Goal: Task Accomplishment & Management: Use online tool/utility

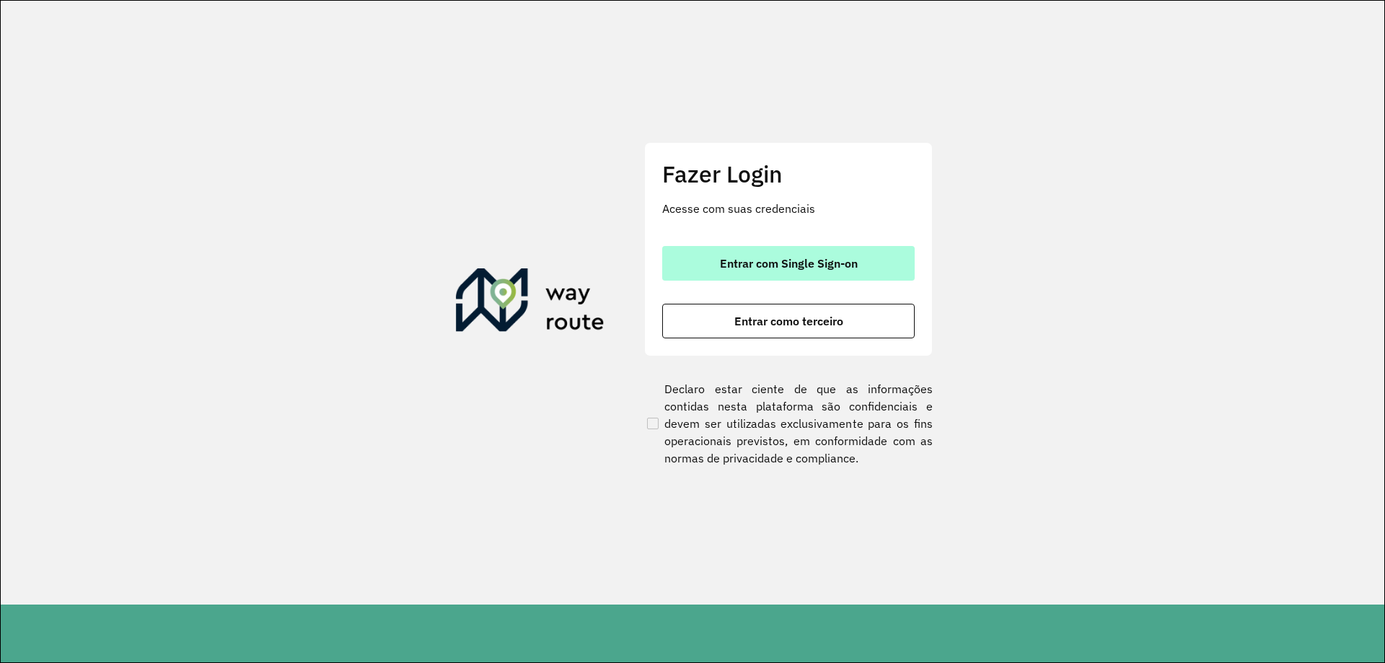
click at [781, 263] on span "Entrar com Single Sign-on" at bounding box center [789, 263] width 138 height 12
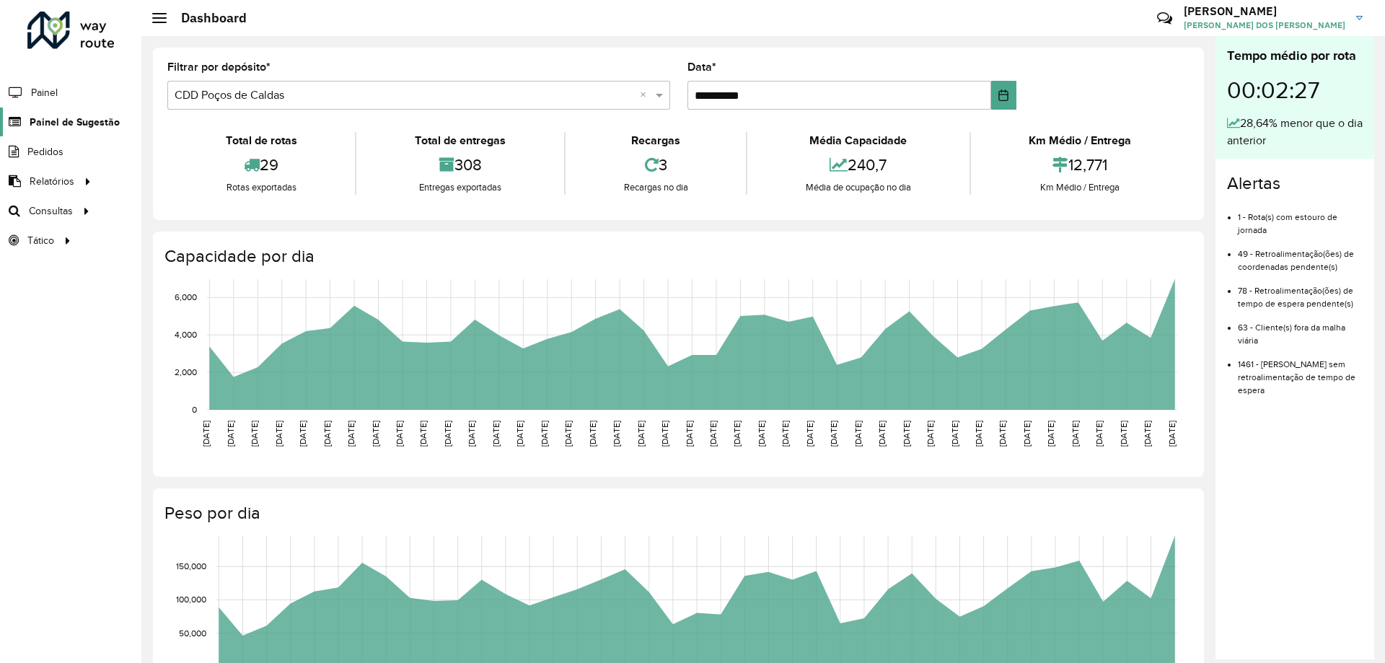
click at [81, 121] on span "Painel de Sugestão" at bounding box center [75, 122] width 90 height 15
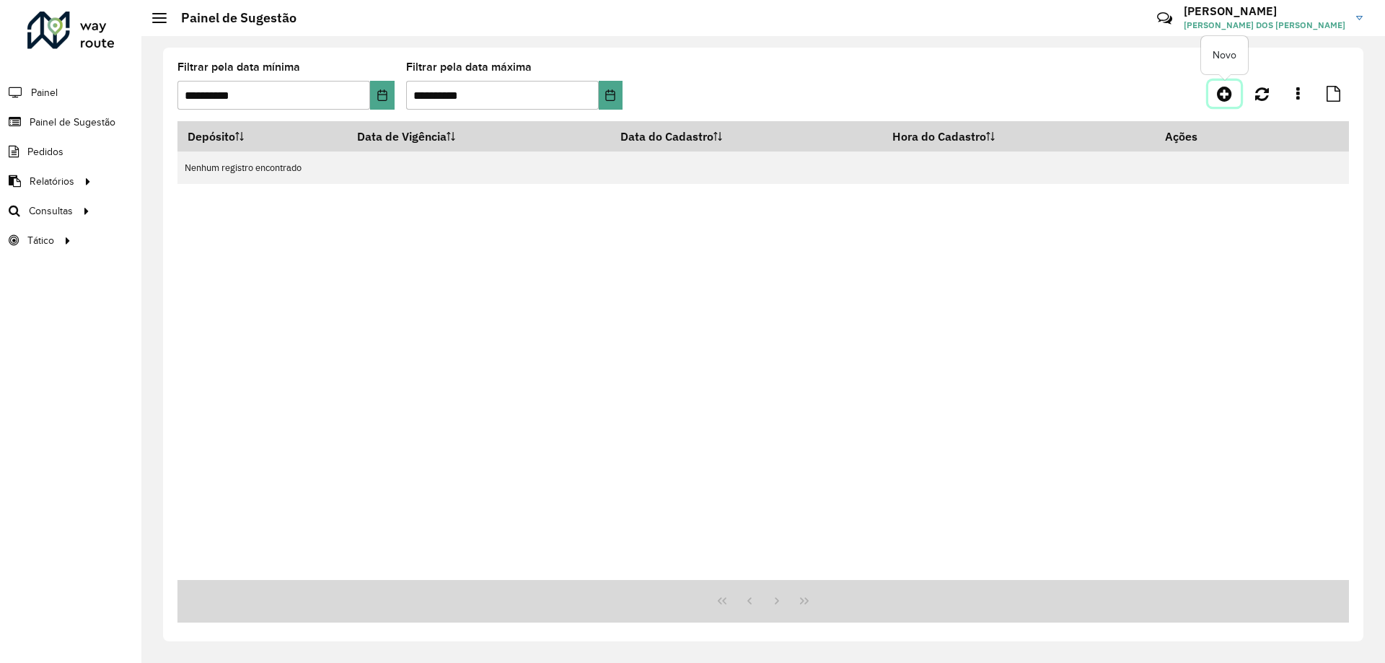
drag, startPoint x: 1223, startPoint y: 97, endPoint x: 1207, endPoint y: 105, distance: 18.7
click at [1223, 96] on icon at bounding box center [1224, 93] width 15 height 17
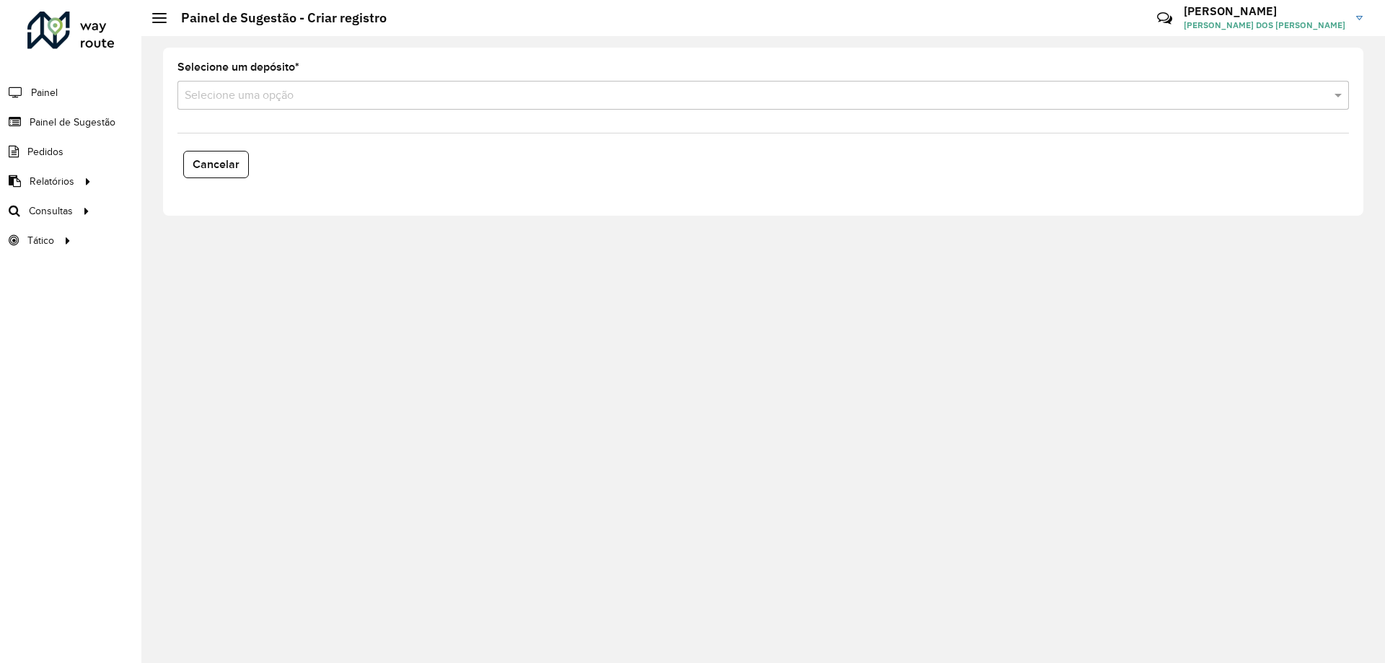
click at [281, 102] on input "text" at bounding box center [749, 95] width 1128 height 17
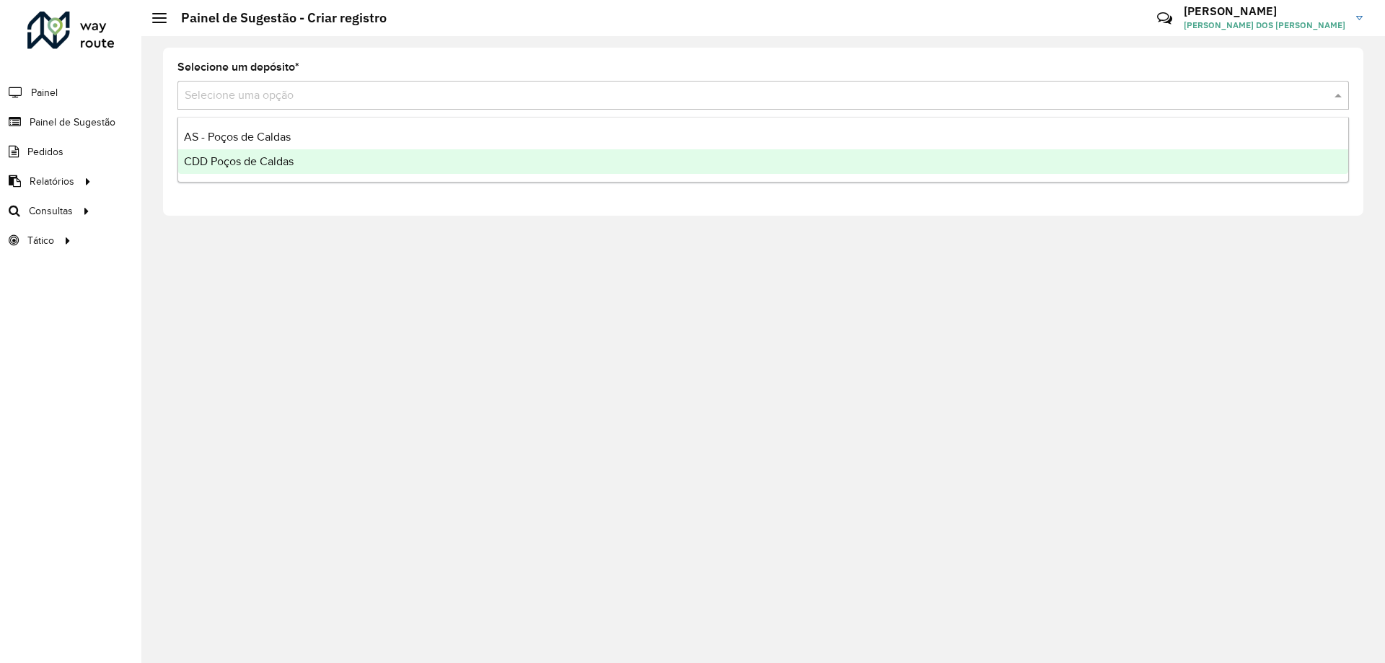
click at [278, 160] on span "CDD Poços de Caldas" at bounding box center [239, 161] width 110 height 12
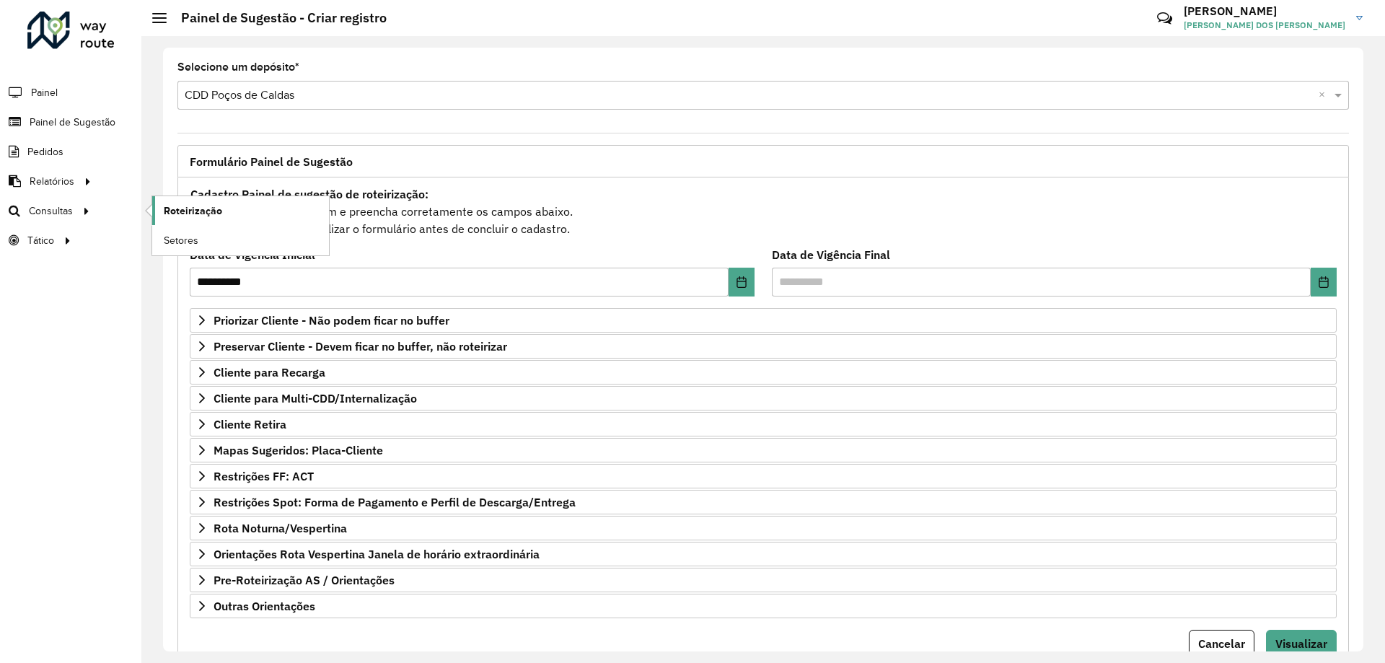
click at [188, 213] on span "Roteirização" at bounding box center [193, 210] width 58 height 15
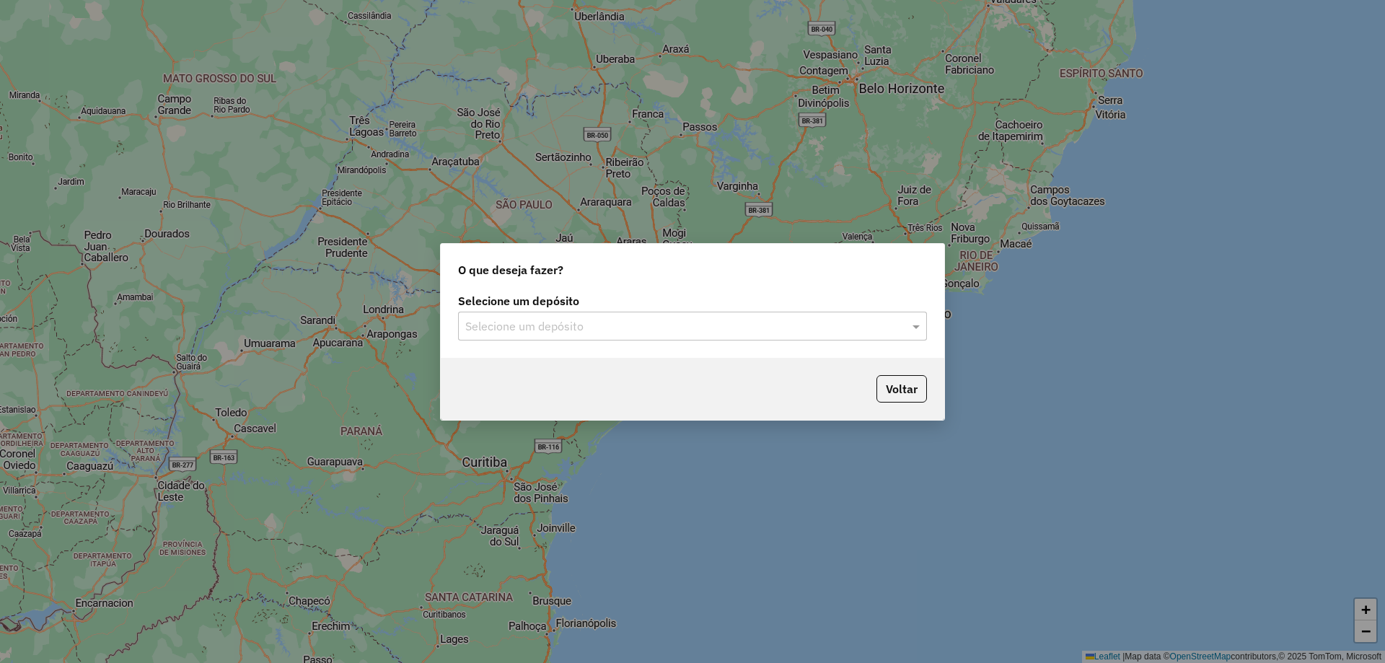
click at [582, 320] on input "text" at bounding box center [678, 326] width 426 height 17
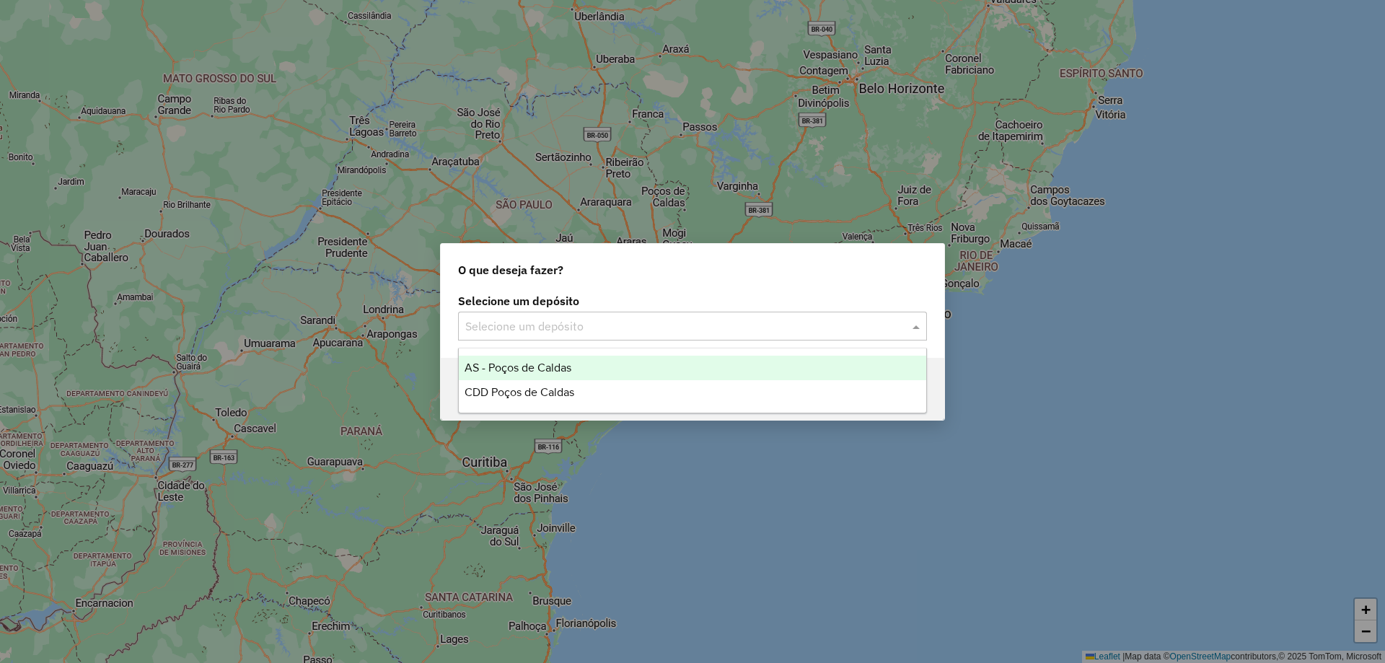
click at [568, 382] on div "CDD Poços de Caldas" at bounding box center [692, 392] width 467 height 25
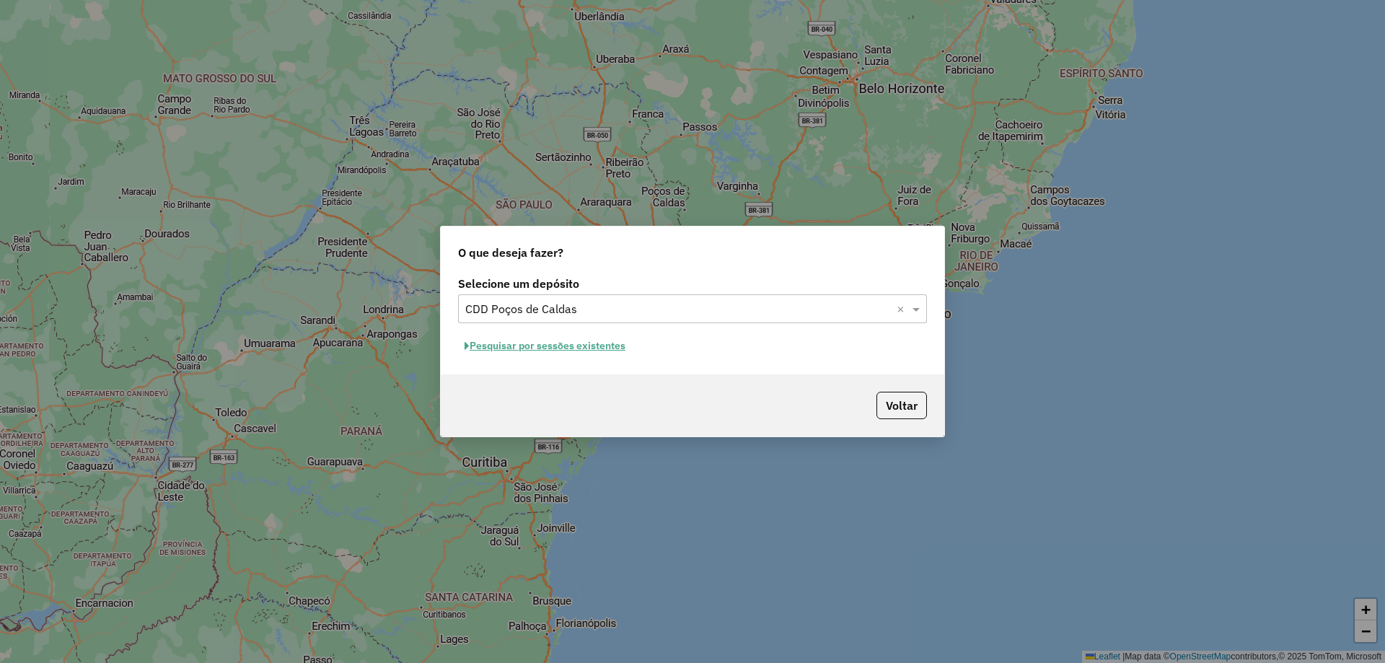
click at [577, 349] on button "Pesquisar por sessões existentes" at bounding box center [545, 346] width 174 height 22
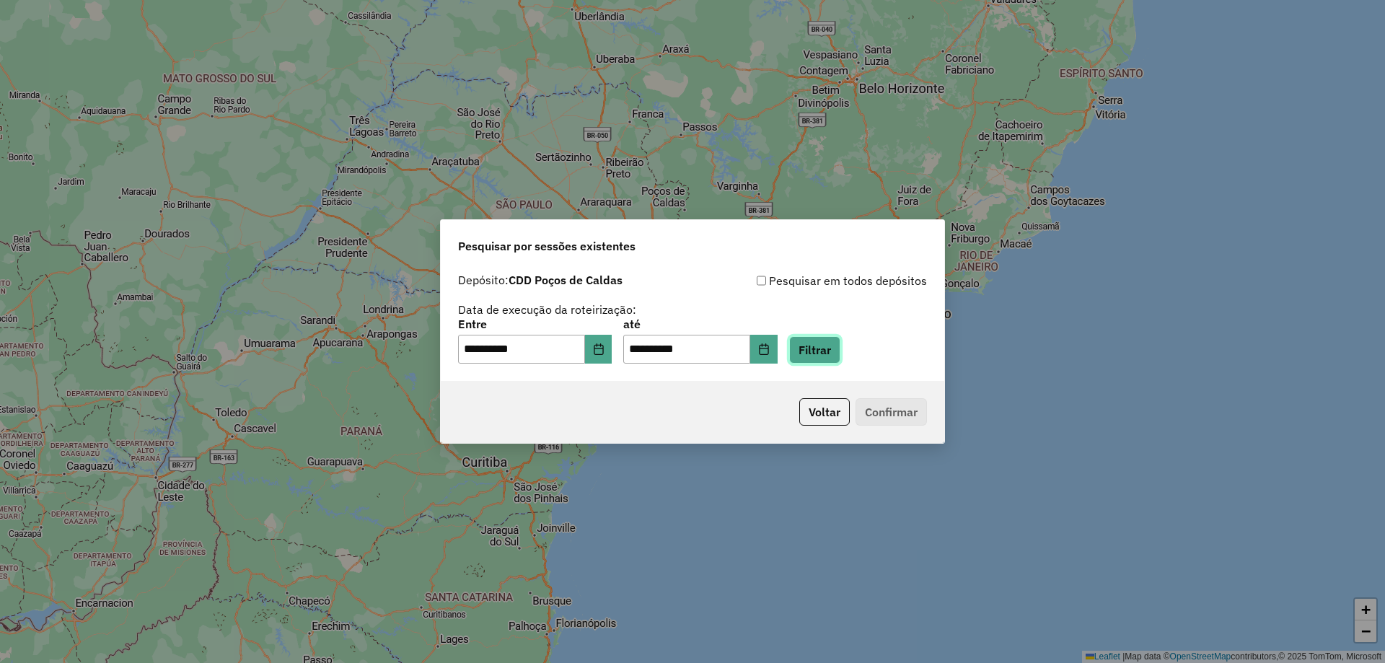
click at [824, 345] on button "Filtrar" at bounding box center [814, 349] width 51 height 27
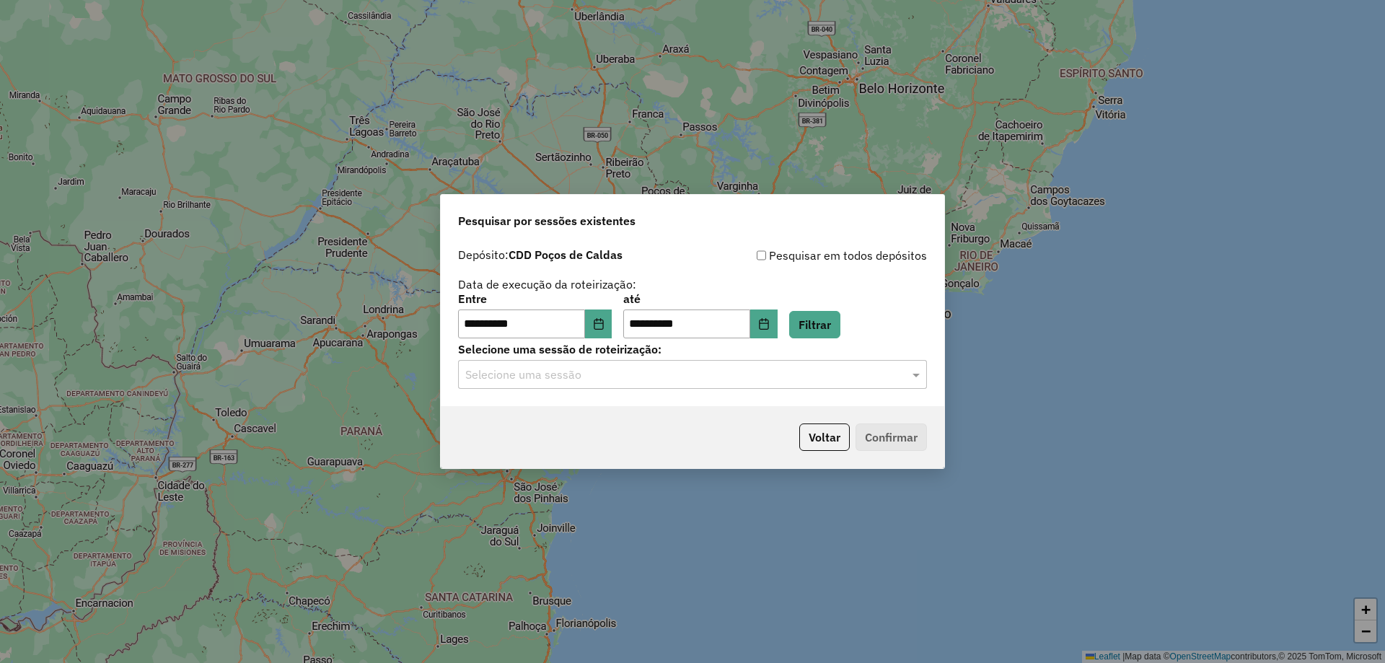
click at [653, 369] on input "text" at bounding box center [678, 374] width 426 height 17
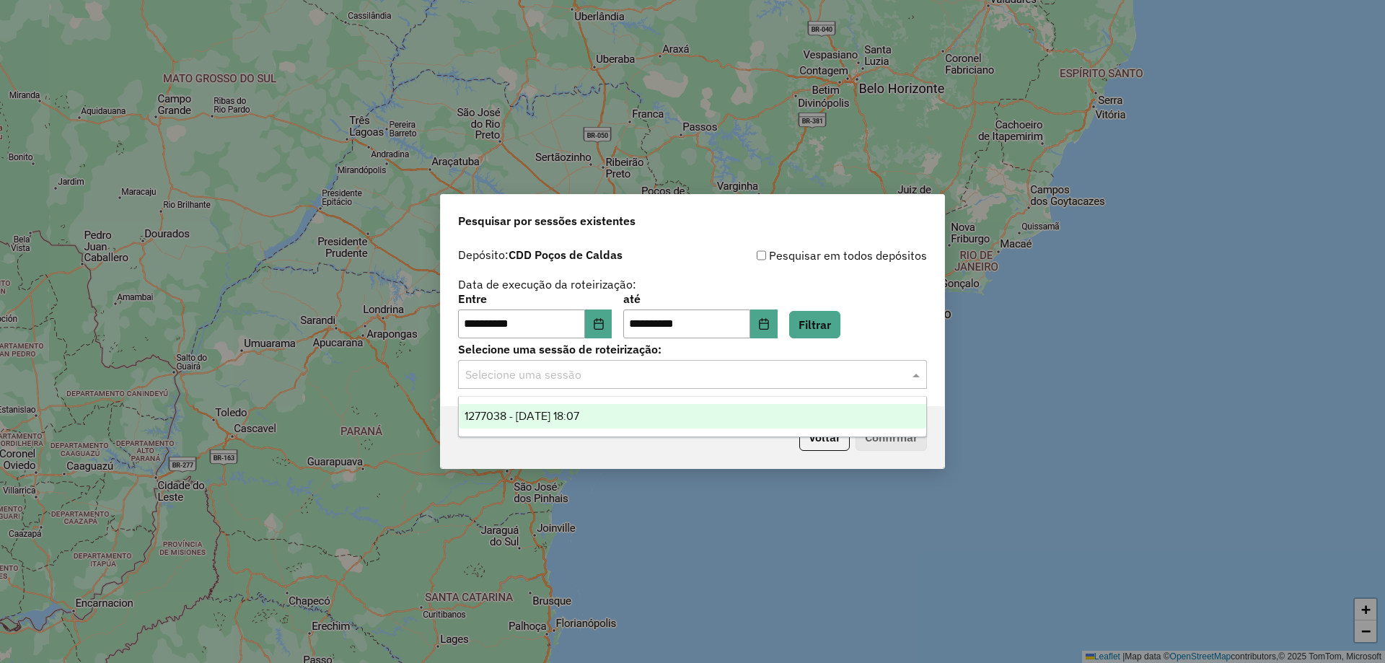
drag, startPoint x: 627, startPoint y: 400, endPoint x: 648, endPoint y: 411, distance: 22.9
click at [628, 400] on ng-dropdown-panel "1277038 - 17/09/2025 18:07" at bounding box center [692, 416] width 469 height 41
click at [705, 419] on div "1277038 - 17/09/2025 18:07" at bounding box center [692, 416] width 467 height 25
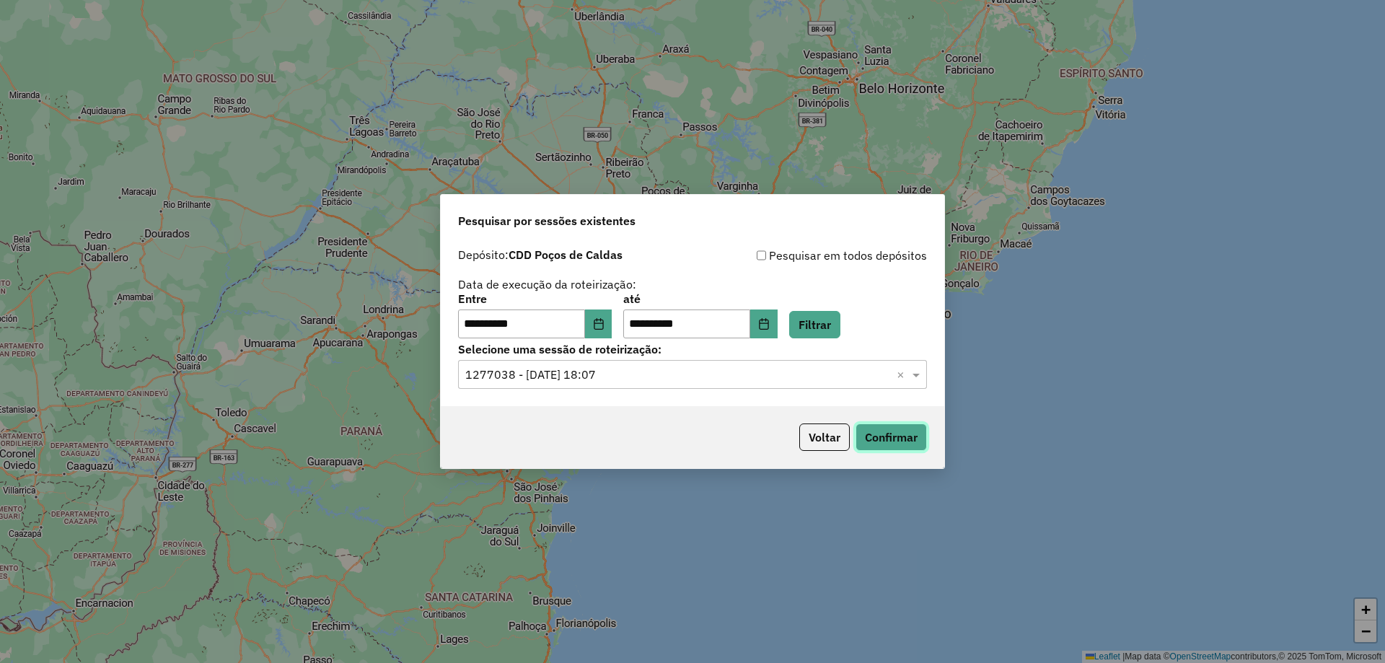
click at [912, 441] on button "Confirmar" at bounding box center [890, 436] width 71 height 27
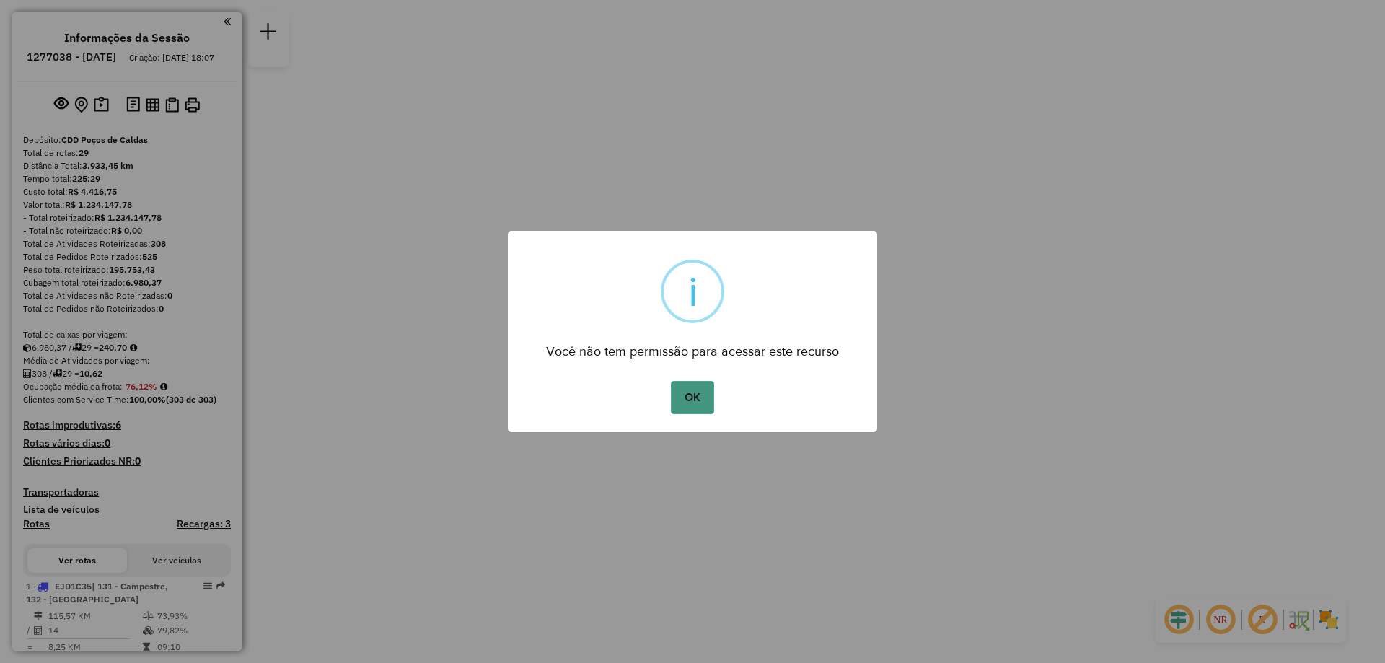
click at [698, 401] on button "OK" at bounding box center [692, 397] width 43 height 33
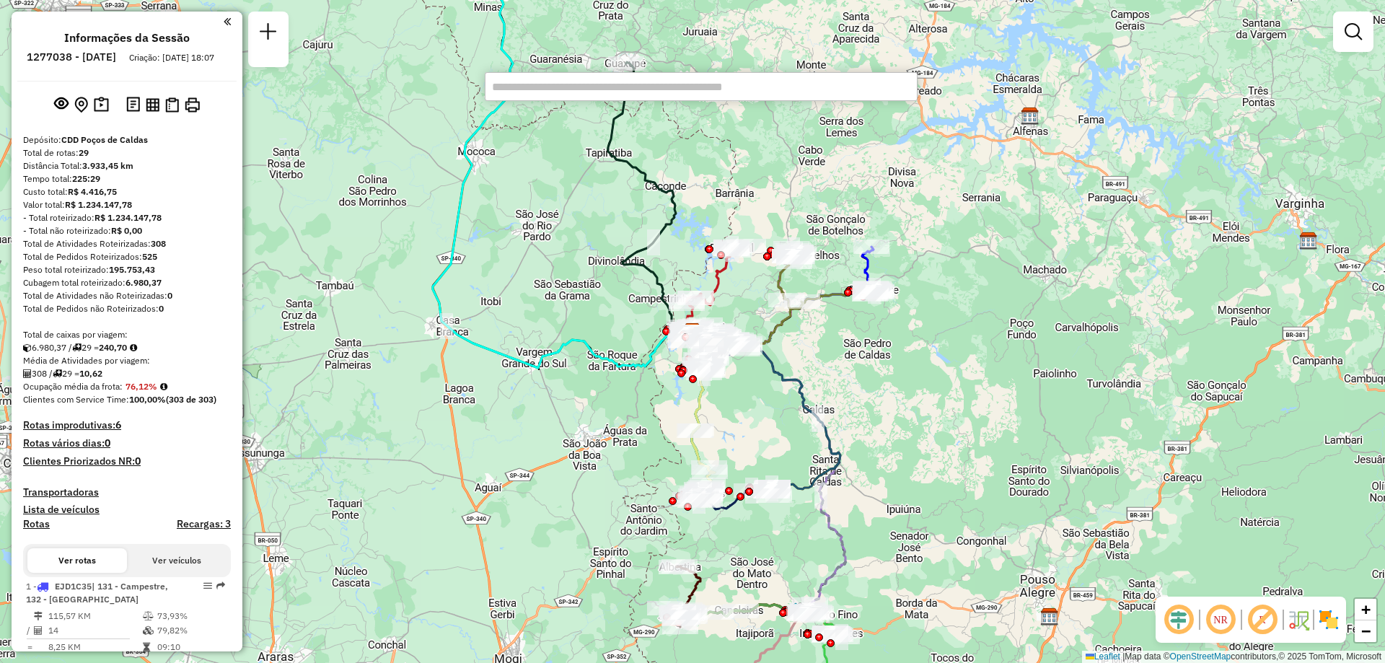
type input "*"
paste input "******"
type input "******"
paste input "*******"
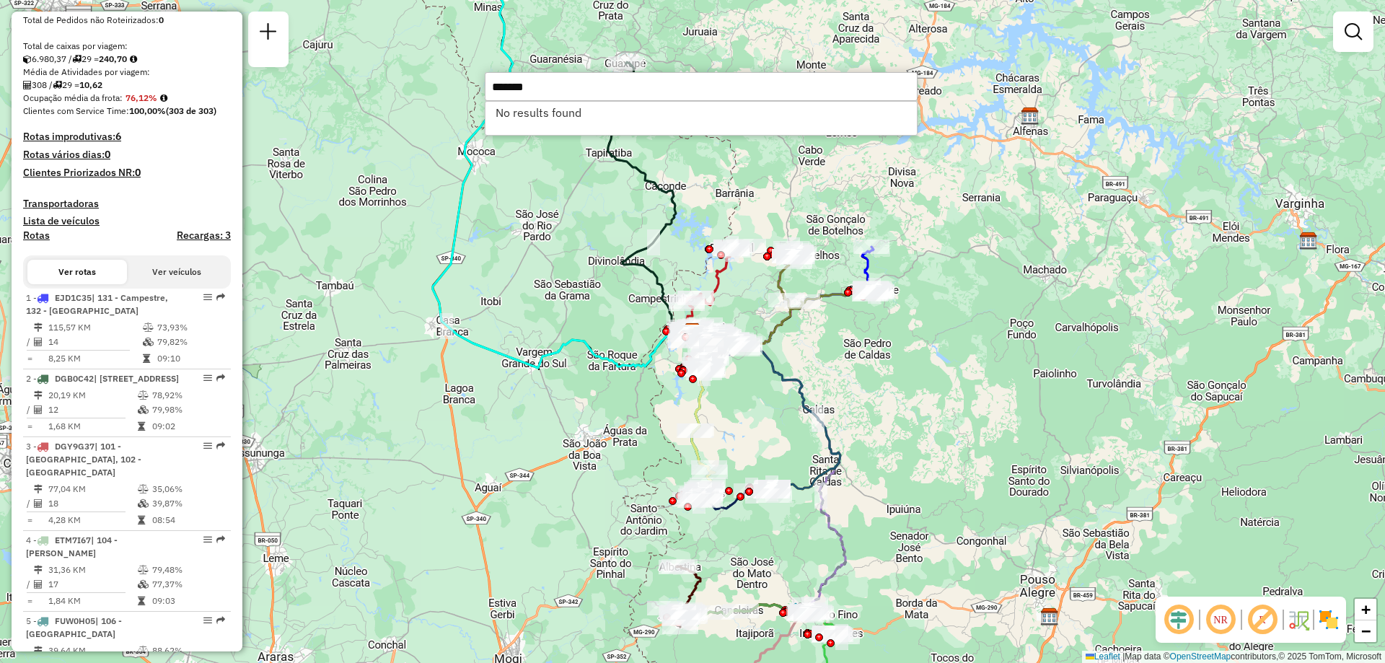
scroll to position [577, 0]
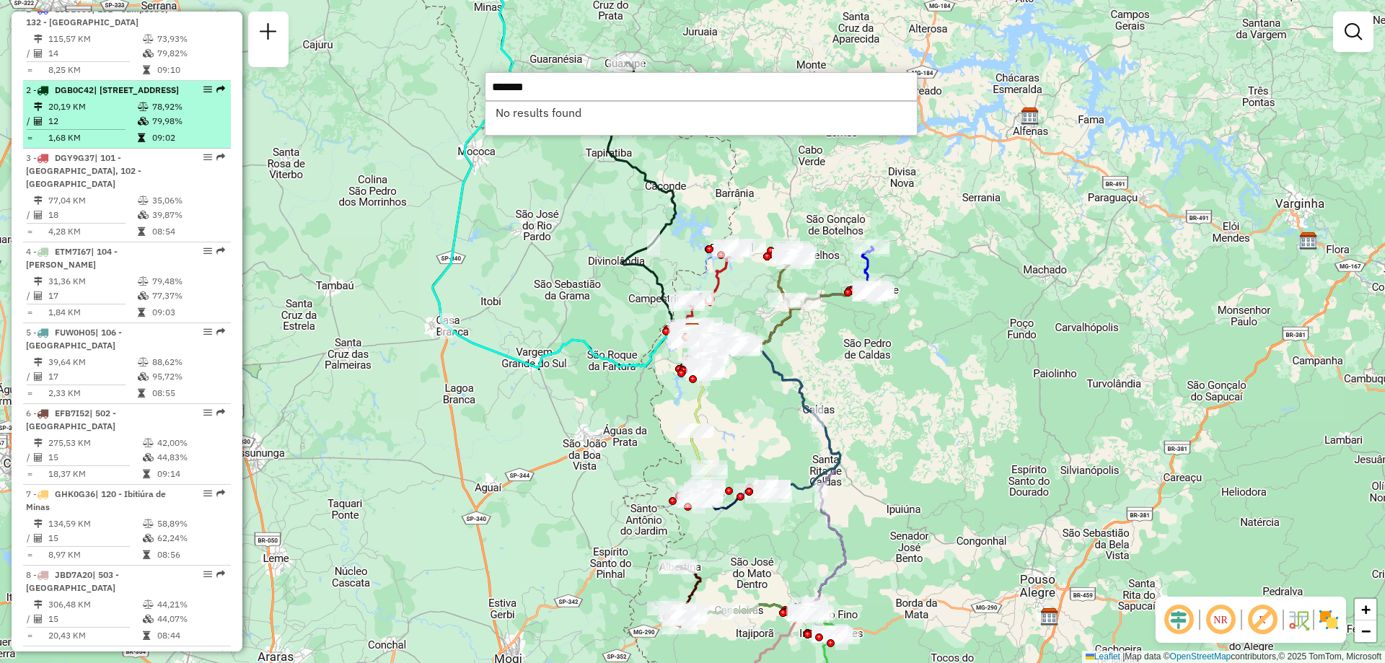
type input "*******"
click at [146, 111] on icon at bounding box center [143, 106] width 11 height 9
select select "**********"
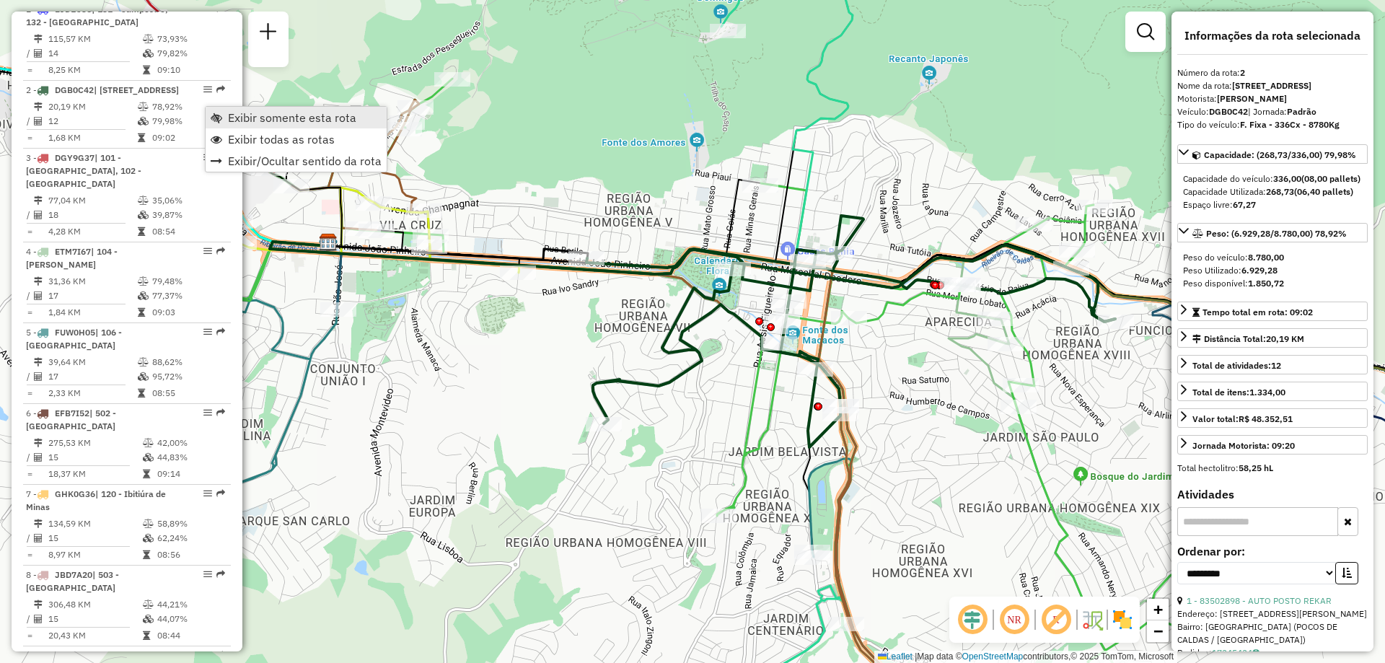
click at [222, 115] on link "Exibir somente esta rota" at bounding box center [296, 118] width 181 height 22
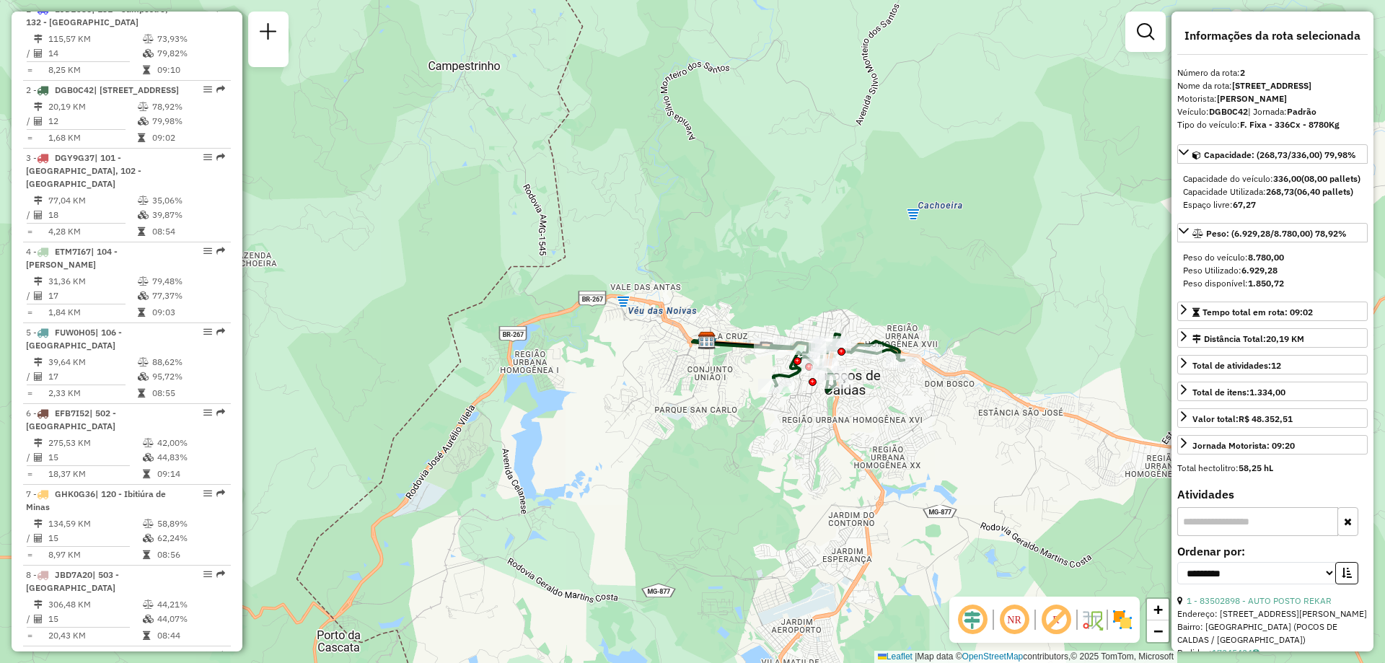
drag, startPoint x: 890, startPoint y: 428, endPoint x: 861, endPoint y: 438, distance: 30.8
click at [861, 438] on div "Janela de atendimento Grade de atendimento Capacidade Transportadoras Veículos …" at bounding box center [692, 331] width 1385 height 663
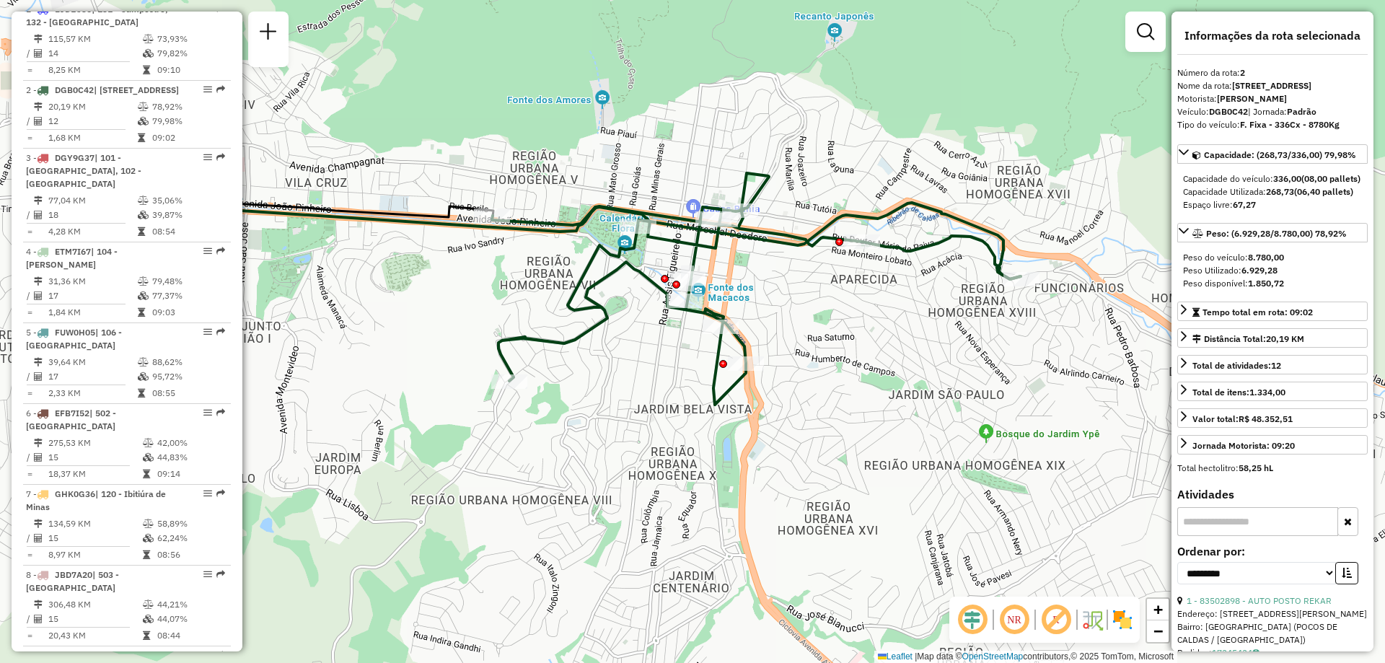
drag, startPoint x: 826, startPoint y: 343, endPoint x: 811, endPoint y: 378, distance: 37.8
click at [811, 378] on div "Janela de atendimento Grade de atendimento Capacidade Transportadoras Veículos …" at bounding box center [692, 331] width 1385 height 663
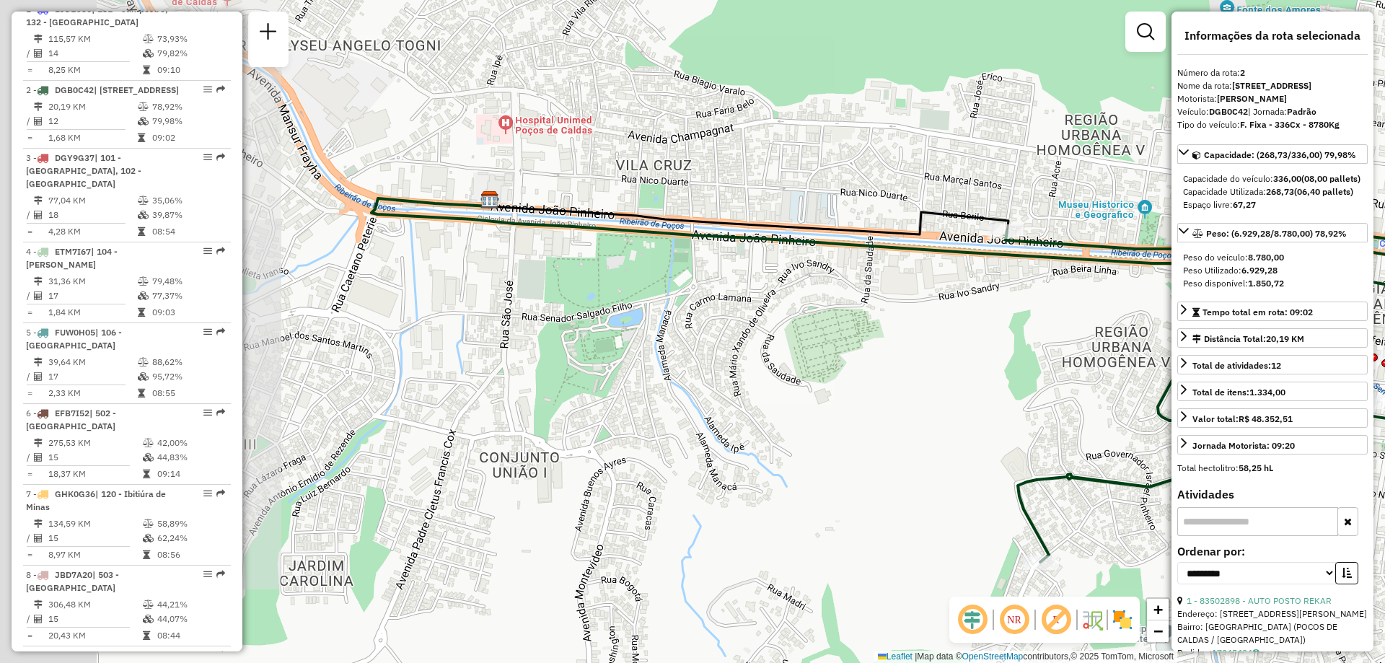
drag, startPoint x: 567, startPoint y: 281, endPoint x: 1008, endPoint y: 290, distance: 441.5
click at [1008, 290] on div "Janela de atendimento Grade de atendimento Capacidade Transportadoras Veículos …" at bounding box center [692, 331] width 1385 height 663
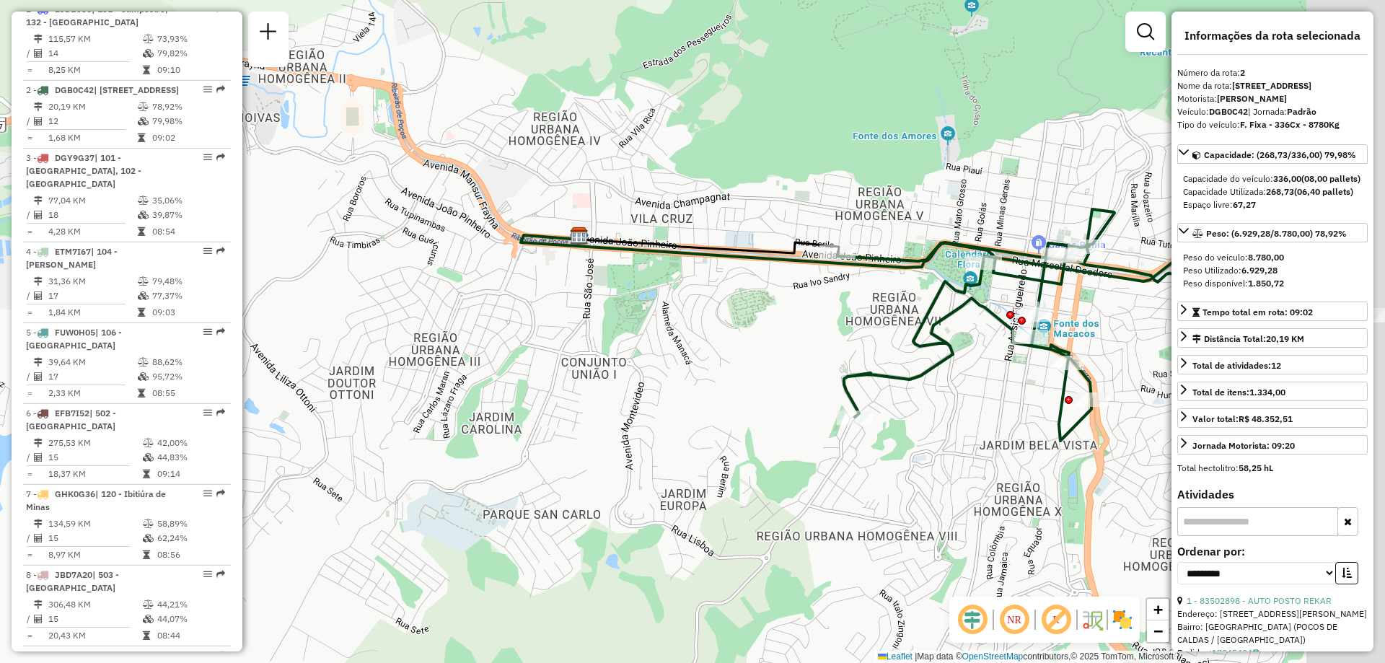
drag, startPoint x: 883, startPoint y: 327, endPoint x: 728, endPoint y: 314, distance: 154.8
click at [728, 314] on div "Janela de atendimento Grade de atendimento Capacidade Transportadoras Veículos …" at bounding box center [692, 331] width 1385 height 663
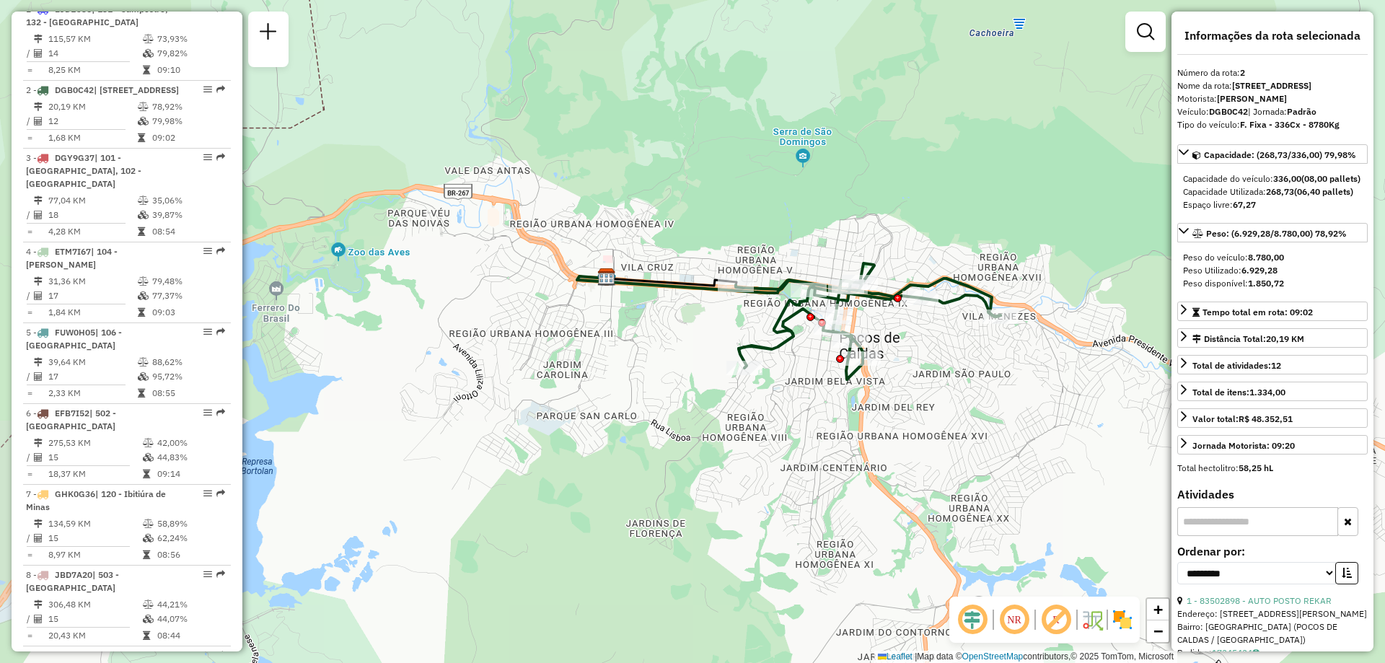
drag, startPoint x: 967, startPoint y: 333, endPoint x: 956, endPoint y: 333, distance: 10.8
click at [956, 333] on div "Janela de atendimento Grade de atendimento Capacidade Transportadoras Veículos …" at bounding box center [692, 331] width 1385 height 663
paste input "*****"
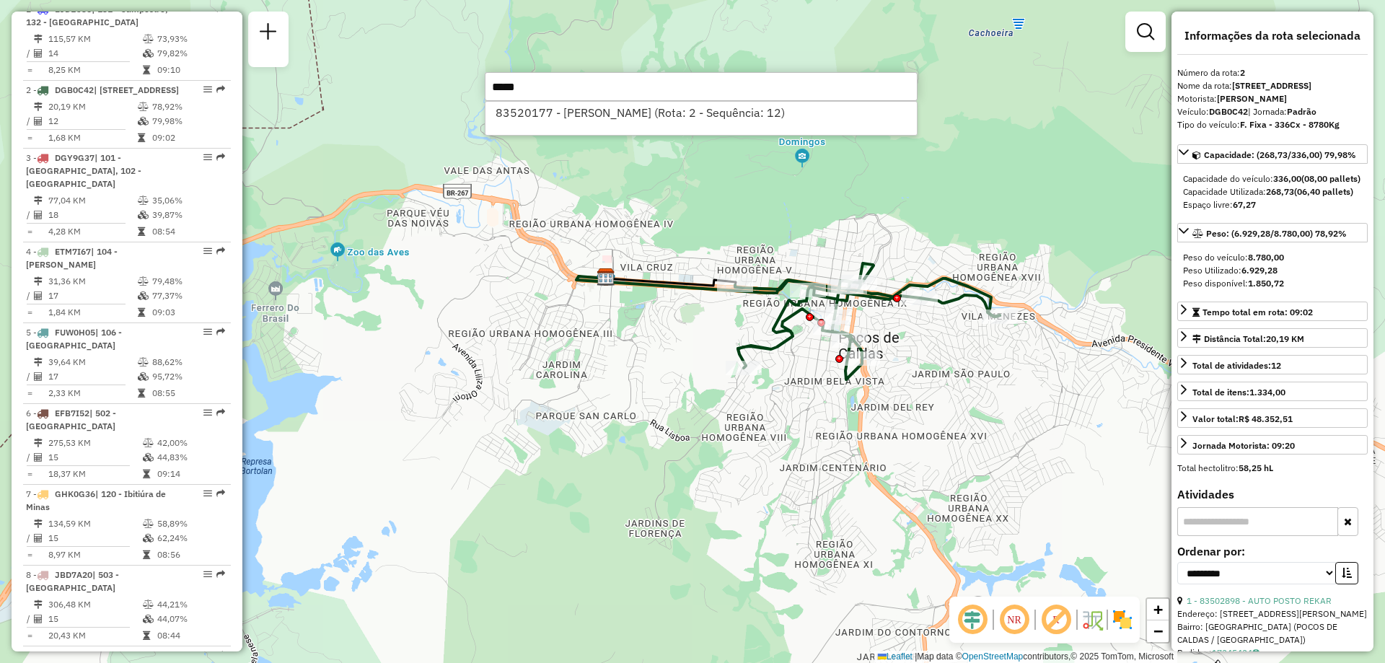
type input "*****"
click at [588, 131] on div "83520177 - ANTONIO CARLOS BAPTI (Rota: 2 - Sequência: 12)" at bounding box center [701, 118] width 433 height 35
click at [599, 113] on li "83520177 - ANTONIO CARLOS BAPTI (Rota: 2 - Sequência: 12)" at bounding box center [700, 113] width 431 height 22
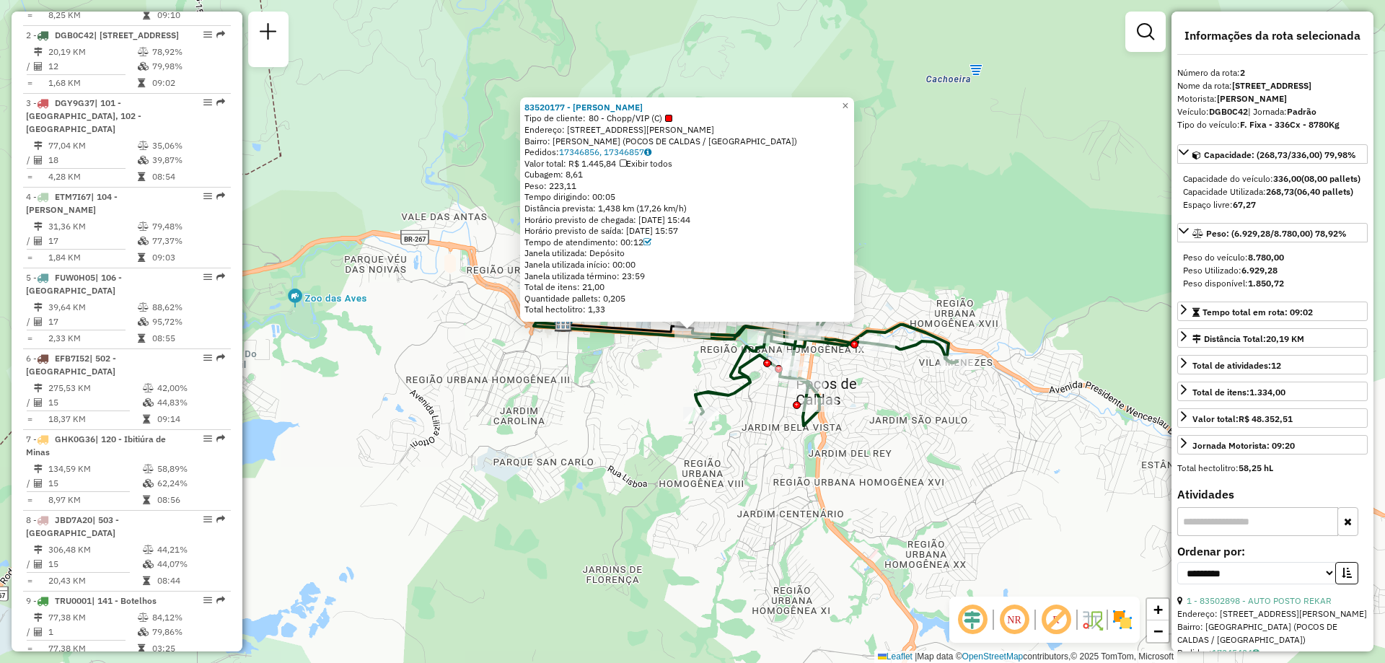
scroll to position [659, 0]
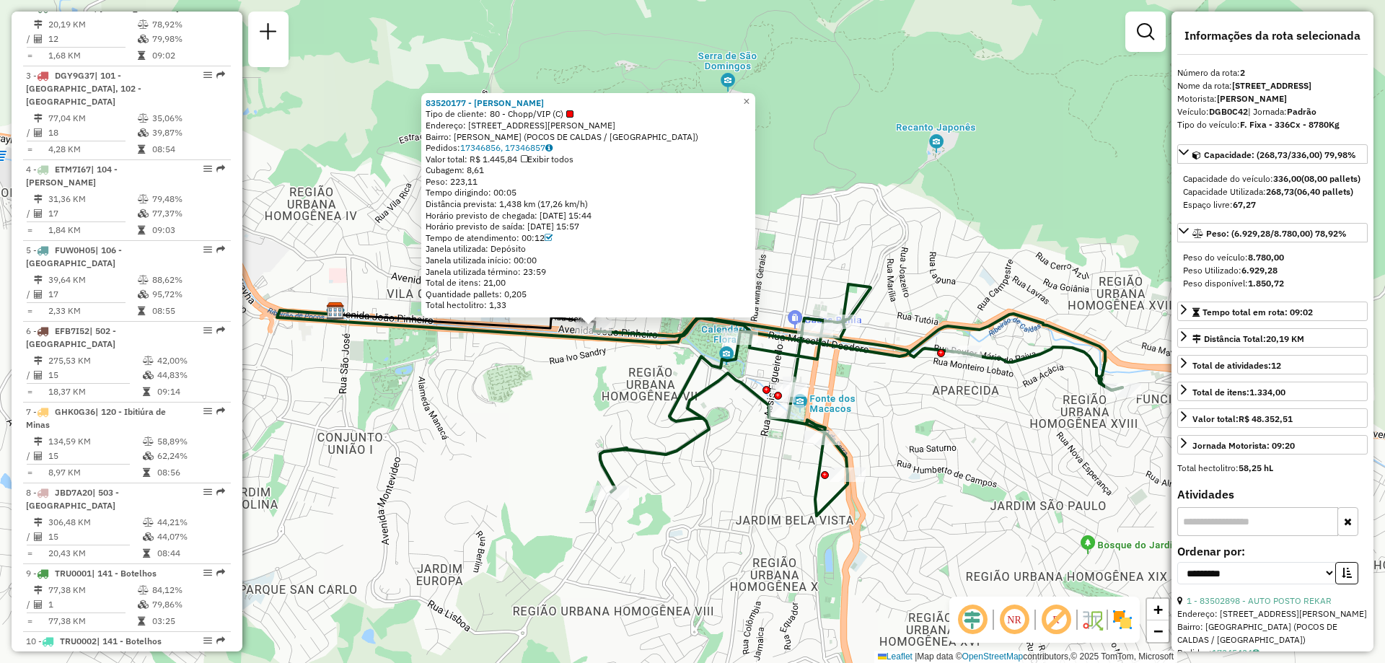
drag, startPoint x: 623, startPoint y: 348, endPoint x: 680, endPoint y: 392, distance: 72.0
click at [683, 394] on div "83520177 - ANTONIO CARLOS BAPTI Tipo de cliente: 80 - Chopp/VIP (C) Endereço: R…" at bounding box center [692, 331] width 1385 height 663
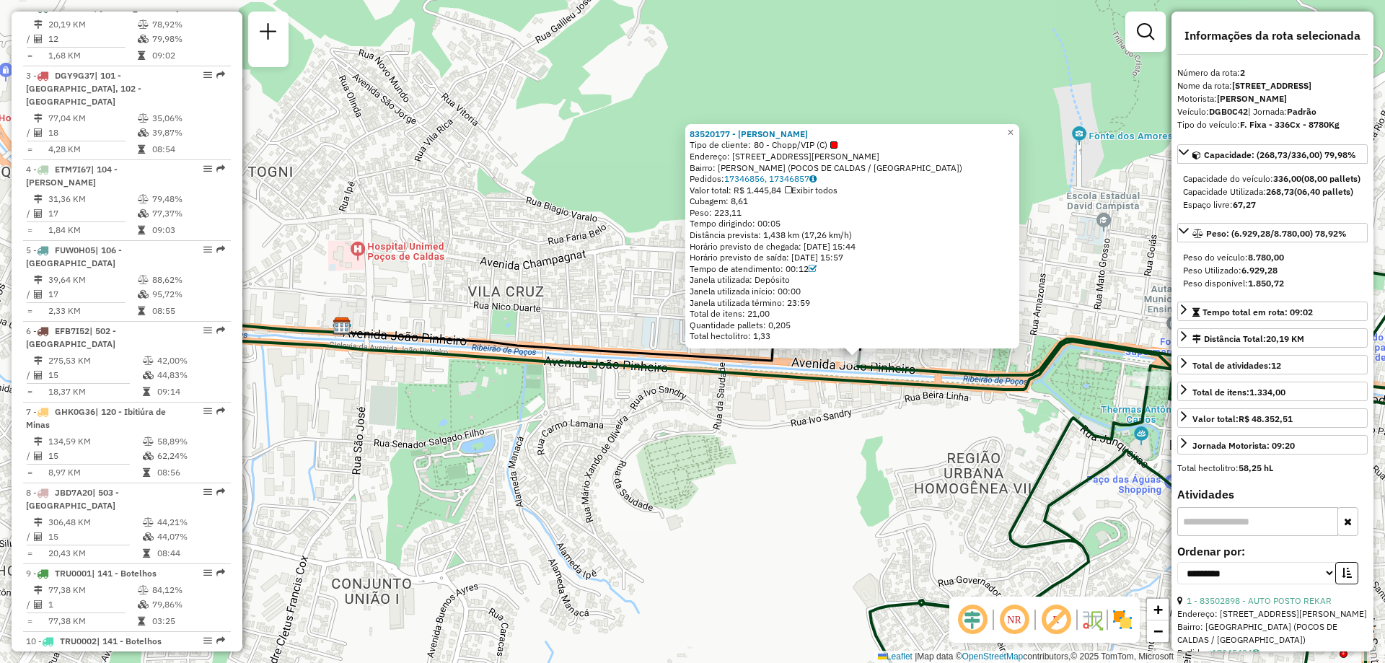
drag, startPoint x: 670, startPoint y: 380, endPoint x: 850, endPoint y: 403, distance: 181.1
click at [850, 403] on div "83520177 - ANTONIO CARLOS BAPTI Tipo de cliente: 80 - Chopp/VIP (C) Endereço: R…" at bounding box center [692, 331] width 1385 height 663
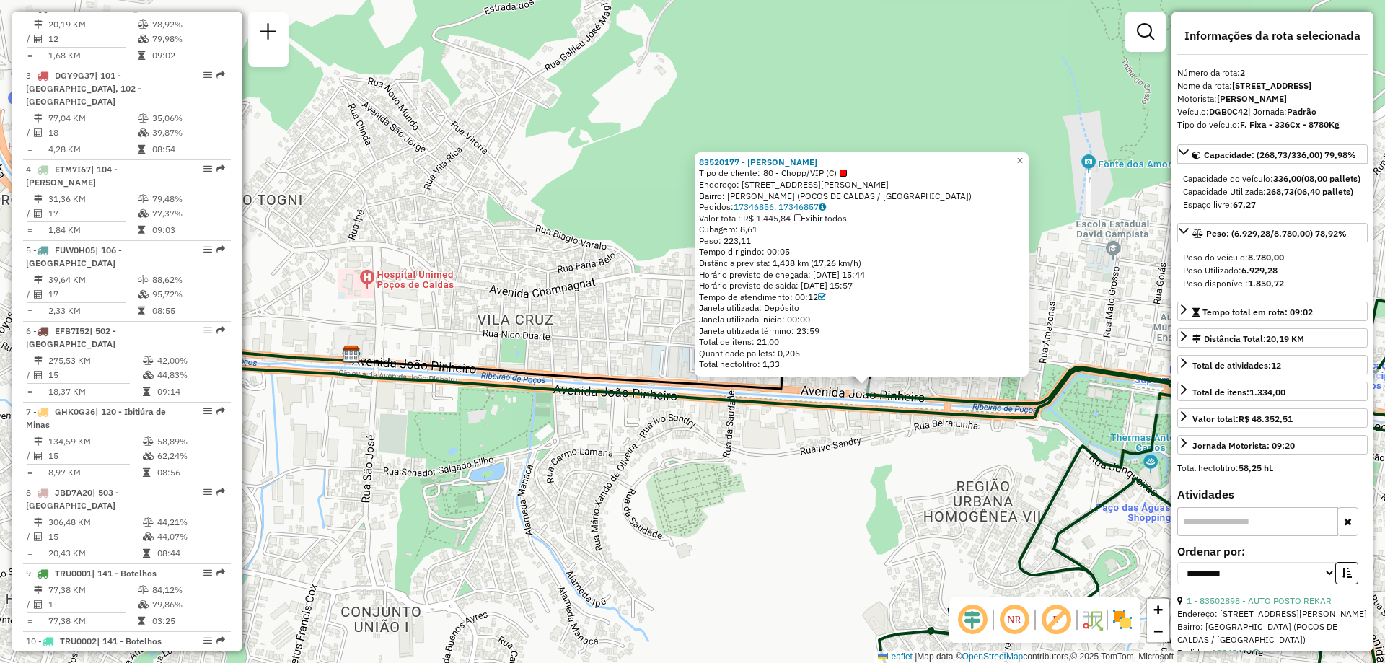
drag, startPoint x: 943, startPoint y: 458, endPoint x: 684, endPoint y: 423, distance: 261.2
click at [684, 423] on div "83520177 - ANTONIO CARLOS BAPTI Tipo de cliente: 80 - Chopp/VIP (C) Endereço: R…" at bounding box center [692, 331] width 1385 height 663
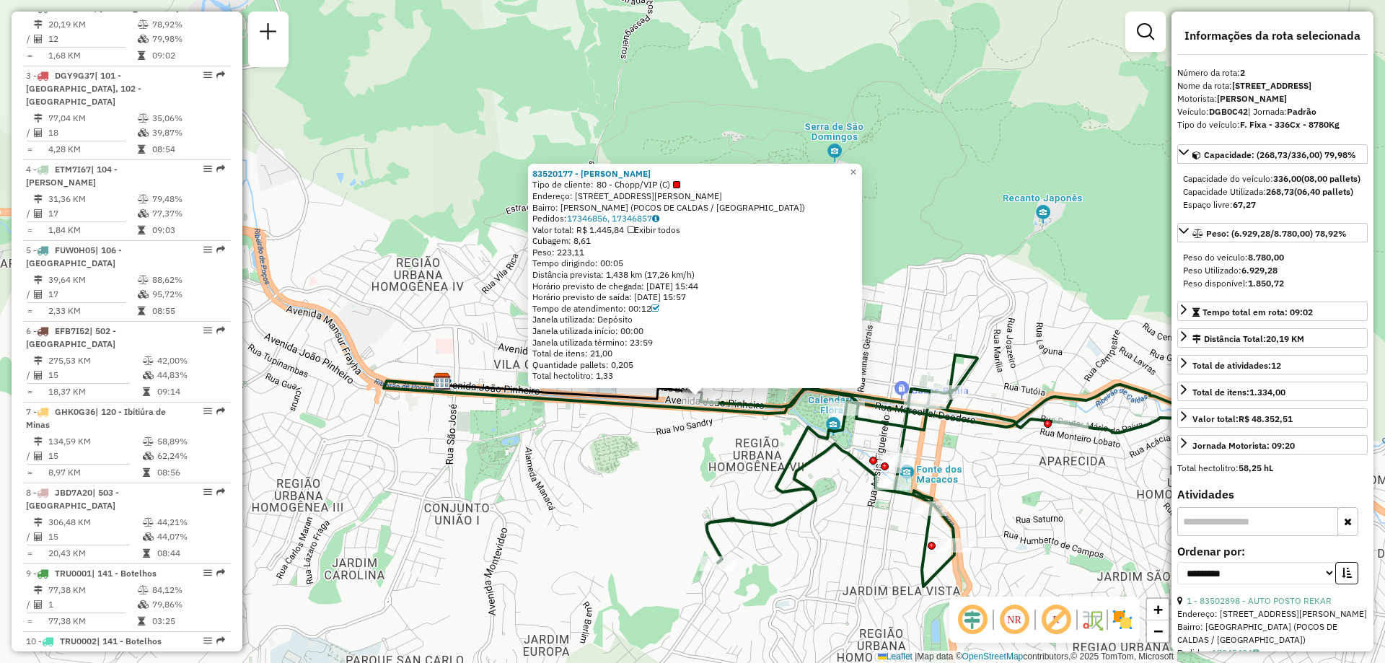
drag, startPoint x: 1015, startPoint y: 485, endPoint x: 886, endPoint y: 490, distance: 129.2
click at [886, 490] on div "83520177 - ANTONIO CARLOS BAPTI Tipo de cliente: 80 - Chopp/VIP (C) Endereço: R…" at bounding box center [692, 331] width 1385 height 663
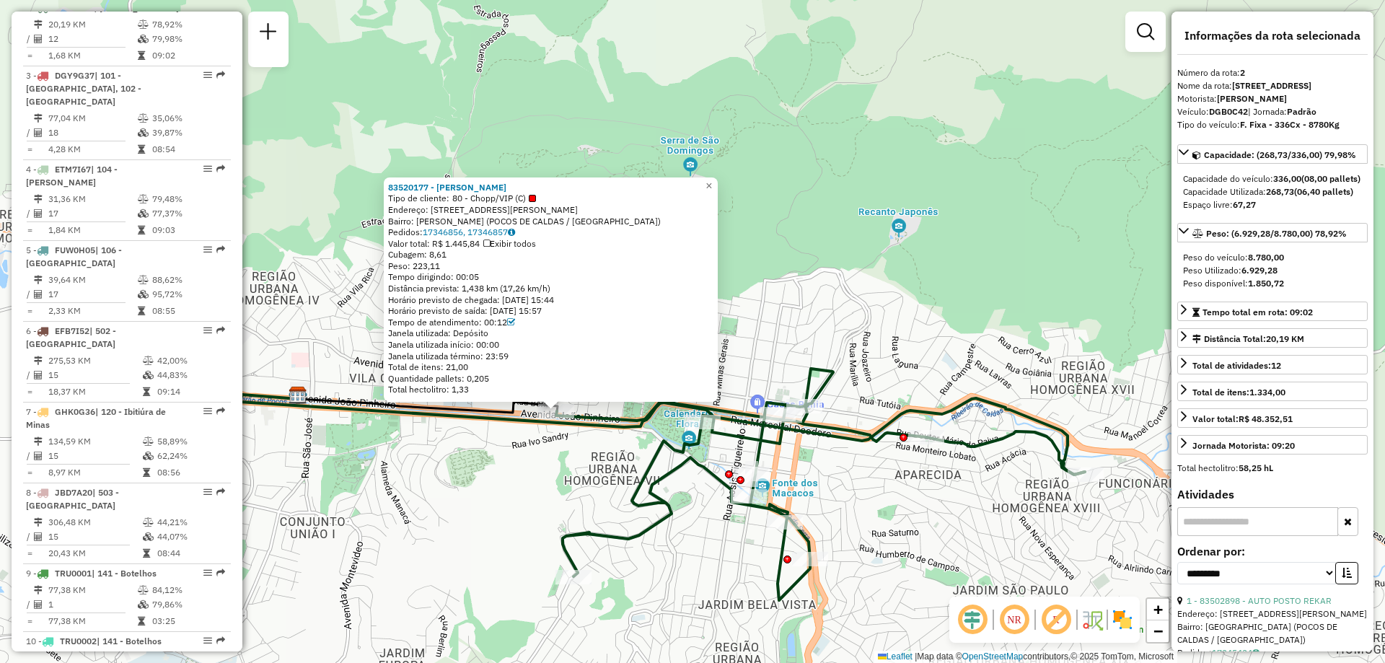
drag, startPoint x: 607, startPoint y: 391, endPoint x: 707, endPoint y: 382, distance: 100.6
click at [707, 378] on div "83520177 - ANTONIO CARLOS BAPTI Tipo de cliente: 80 - Chopp/VIP (C) Endereço: R…" at bounding box center [550, 288] width 325 height 213
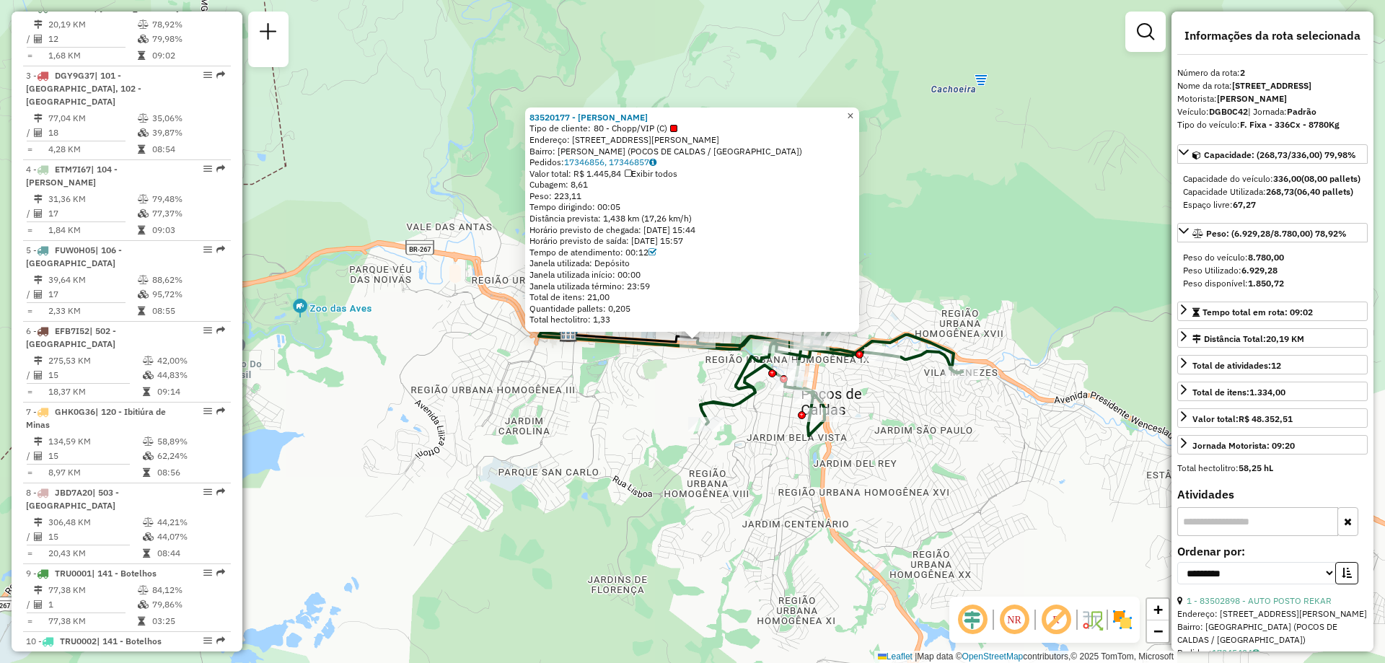
click at [853, 117] on span "×" at bounding box center [850, 116] width 6 height 12
